Goal: Check status: Check status

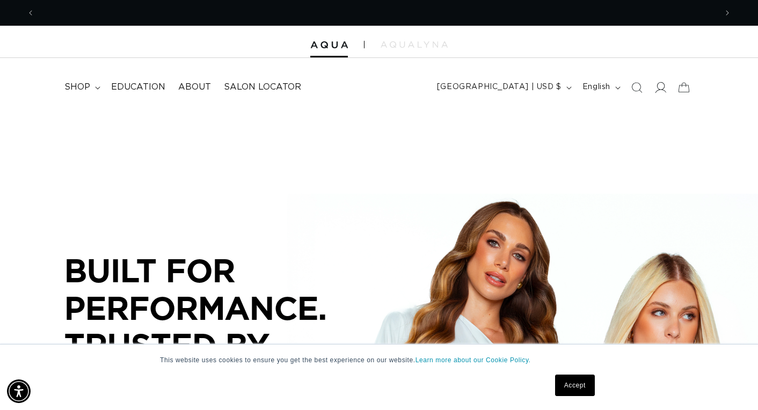
scroll to position [0, 682]
click at [664, 84] on icon at bounding box center [660, 87] width 11 height 11
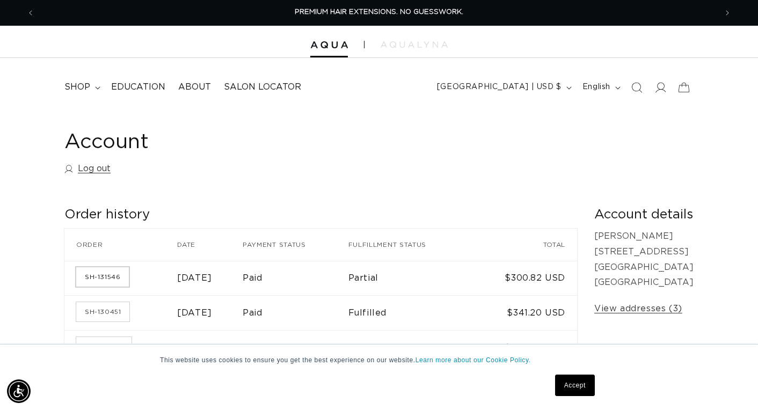
click at [105, 276] on link "SH-131546" at bounding box center [102, 277] width 53 height 19
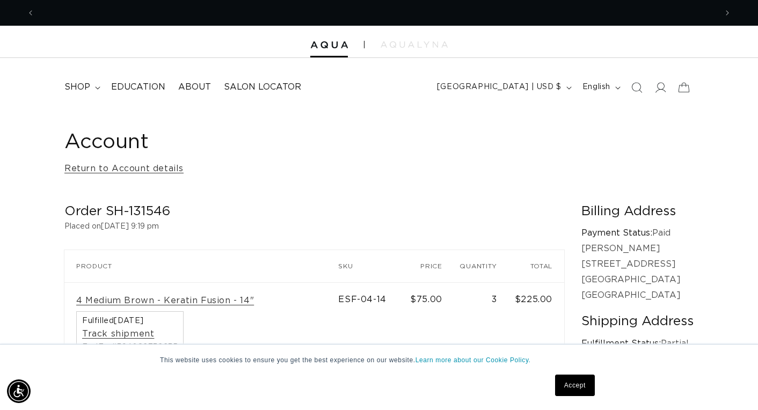
scroll to position [0, 1364]
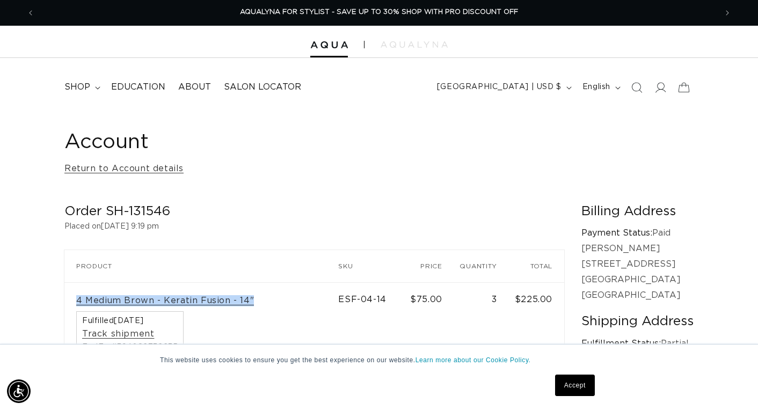
drag, startPoint x: 255, startPoint y: 300, endPoint x: 64, endPoint y: 296, distance: 190.7
click at [64, 296] on td "4 Medium Brown - Keratin Fusion - 14" Fulfilled [DATE] Track shipment FedEx #39…" at bounding box center [201, 327] width 274 height 88
